Goal: Information Seeking & Learning: Learn about a topic

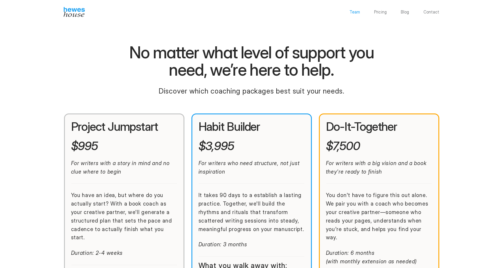
click at [356, 11] on p "Team" at bounding box center [354, 12] width 11 height 4
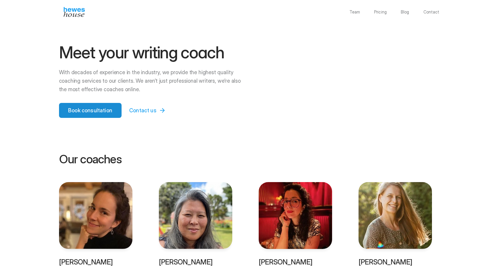
click at [99, 114] on p "Book consultation" at bounding box center [90, 111] width 44 height 8
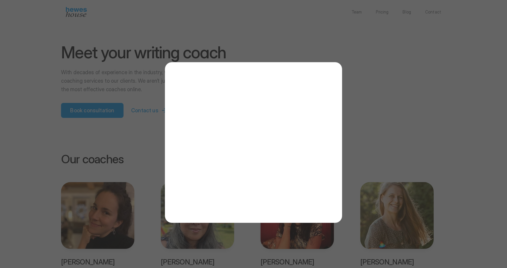
click at [395, 100] on div at bounding box center [253, 134] width 507 height 268
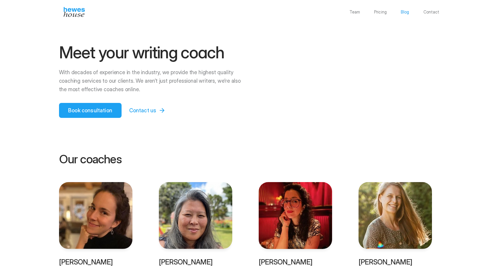
click at [406, 13] on p "Blog" at bounding box center [405, 12] width 9 height 4
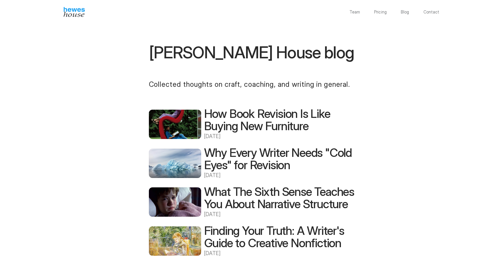
scroll to position [81, 0]
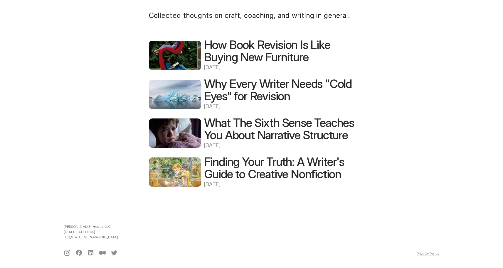
click at [284, 43] on h2 "How Book Revision Is Like Buying New Furniture" at bounding box center [279, 51] width 150 height 25
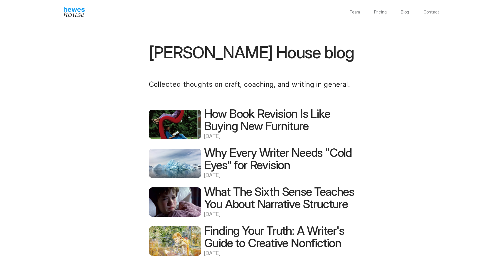
click at [71, 18] on div "Team Pricing Blog Contact" at bounding box center [251, 11] width 503 height 22
click at [73, 9] on img at bounding box center [74, 12] width 21 height 10
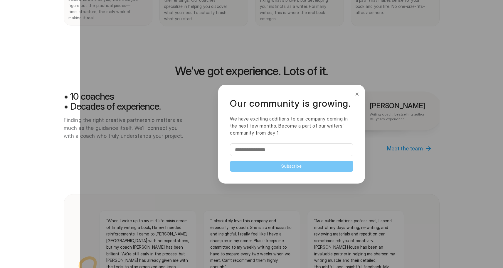
scroll to position [466, 0]
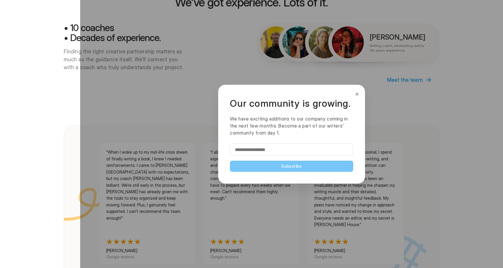
click at [355, 95] on button "×" at bounding box center [357, 94] width 6 height 9
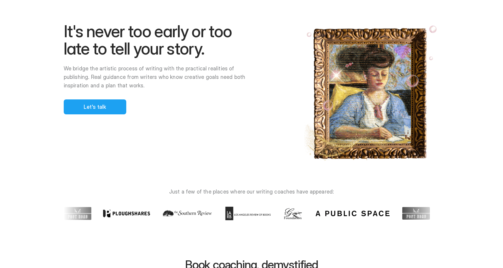
scroll to position [0, 0]
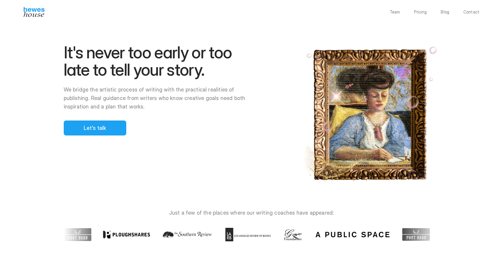
click at [442, 13] on div "Team Pricing Blog Contact" at bounding box center [435, 12] width 90 height 4
click at [446, 13] on p "Blog" at bounding box center [445, 12] width 9 height 4
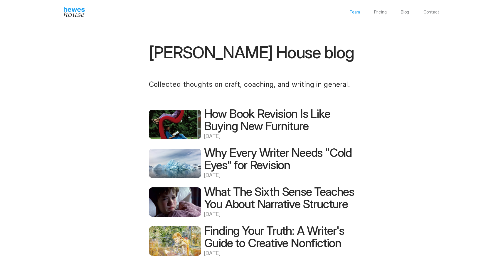
click at [359, 13] on p "Team" at bounding box center [354, 12] width 11 height 4
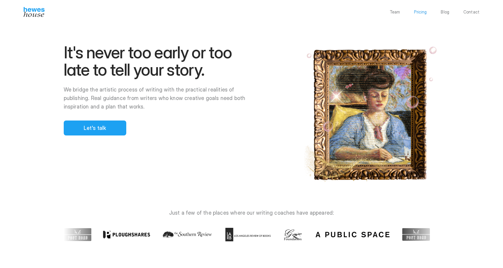
click at [426, 13] on p "Pricing" at bounding box center [420, 12] width 13 height 4
